Goal: Task Accomplishment & Management: Use online tool/utility

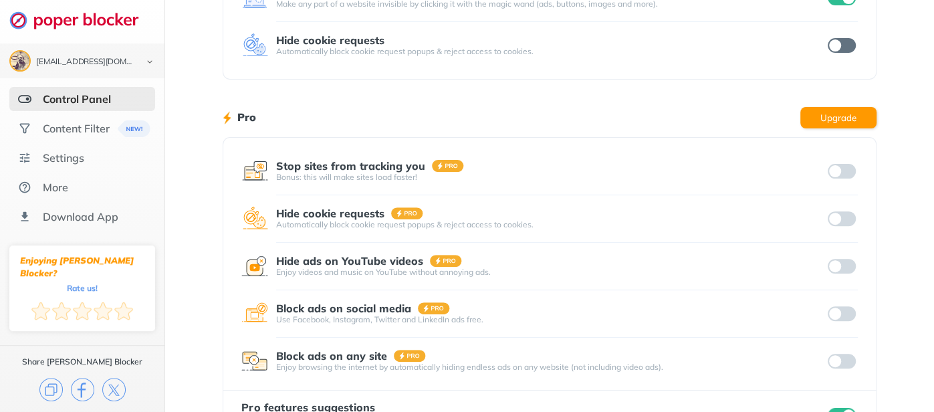
scroll to position [224, 0]
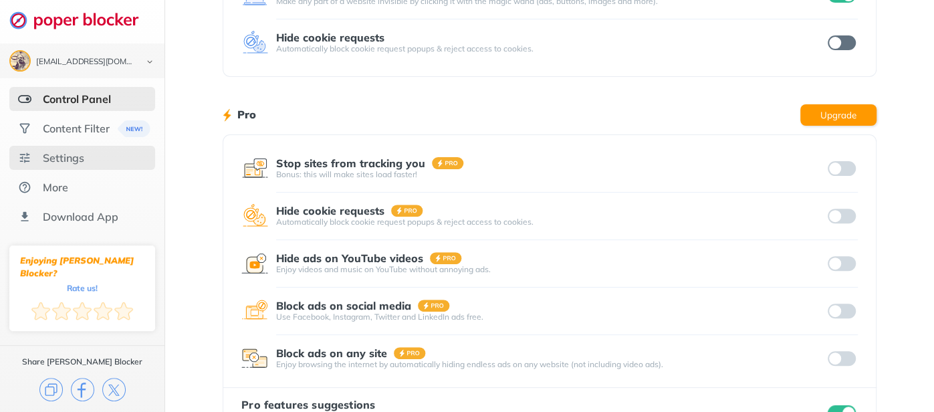
click at [66, 166] on div "Settings" at bounding box center [82, 158] width 146 height 24
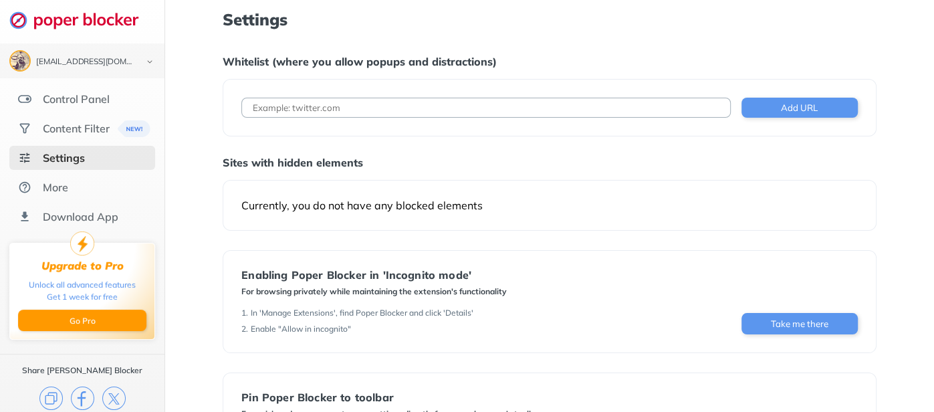
click at [295, 108] on input at bounding box center [485, 108] width 489 height 20
paste input "[URL][DOMAIN_NAME]"
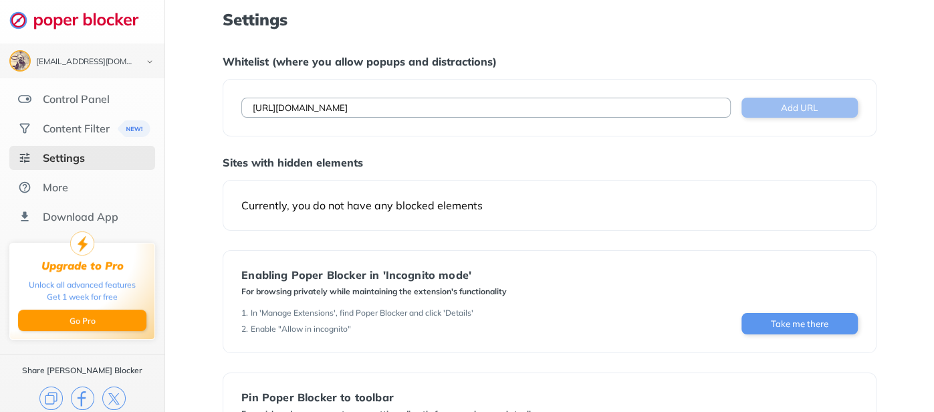
type input "[URL][DOMAIN_NAME]"
click at [780, 110] on button "Add URL" at bounding box center [799, 108] width 116 height 20
